Goal: Task Accomplishment & Management: Manage account settings

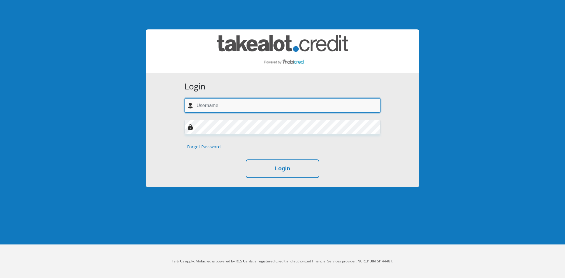
click at [214, 106] on input "text" at bounding box center [282, 105] width 196 height 14
type input "victoriab1981@hotmail.com"
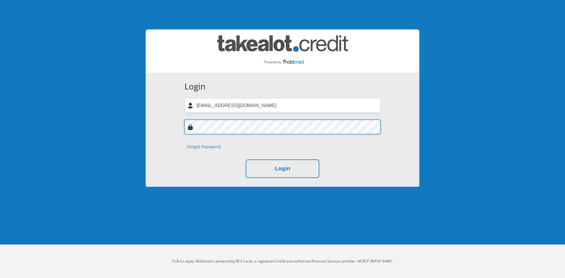
click at [246, 159] on button "Login" at bounding box center [283, 168] width 74 height 19
